Goal: Task Accomplishment & Management: Manage account settings

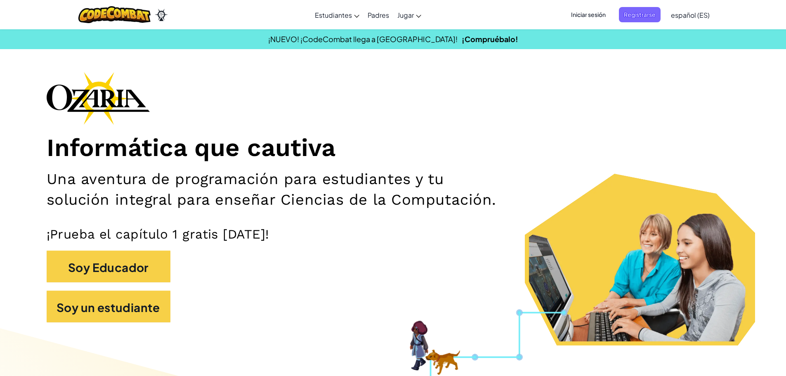
click at [579, 17] on font "Iniciar sesión" at bounding box center [588, 14] width 35 height 7
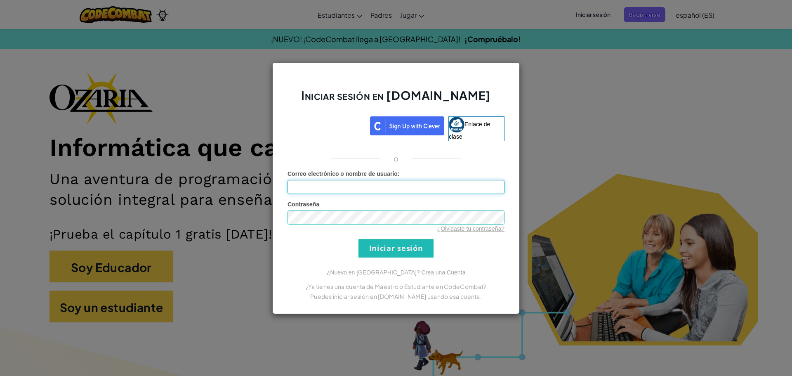
click at [401, 188] on input "Correo electrónico o nombre de usuario :" at bounding box center [395, 187] width 217 height 14
type input "[EMAIL_ADDRESS][DOMAIN_NAME]"
click at [358, 239] on input "Iniciar sesión" at bounding box center [395, 248] width 75 height 19
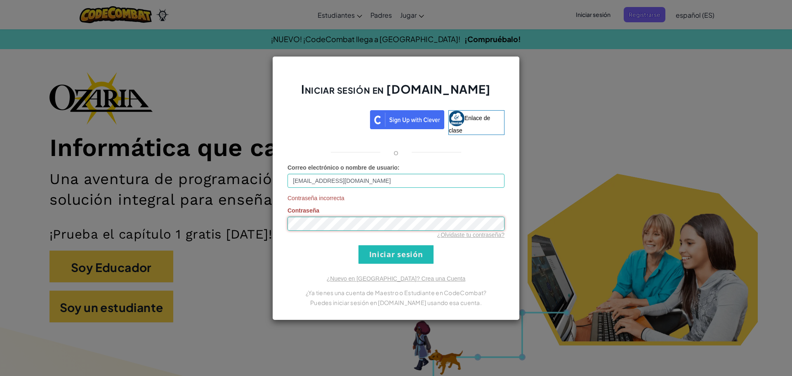
click at [358, 245] on input "Iniciar sesión" at bounding box center [395, 254] width 75 height 19
